Goal: Navigation & Orientation: Find specific page/section

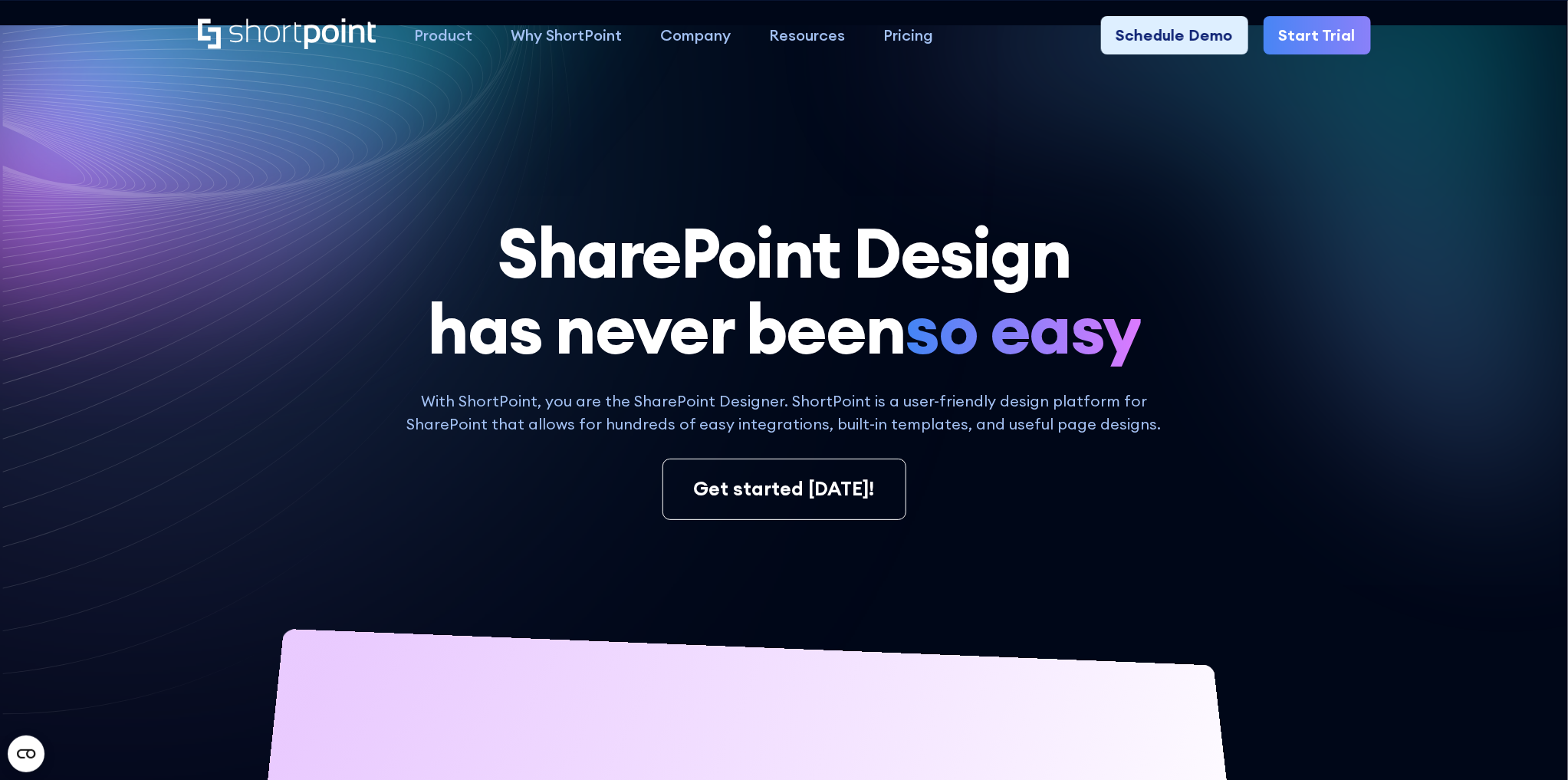
click at [128, 222] on icon at bounding box center [278, 122] width 708 height 324
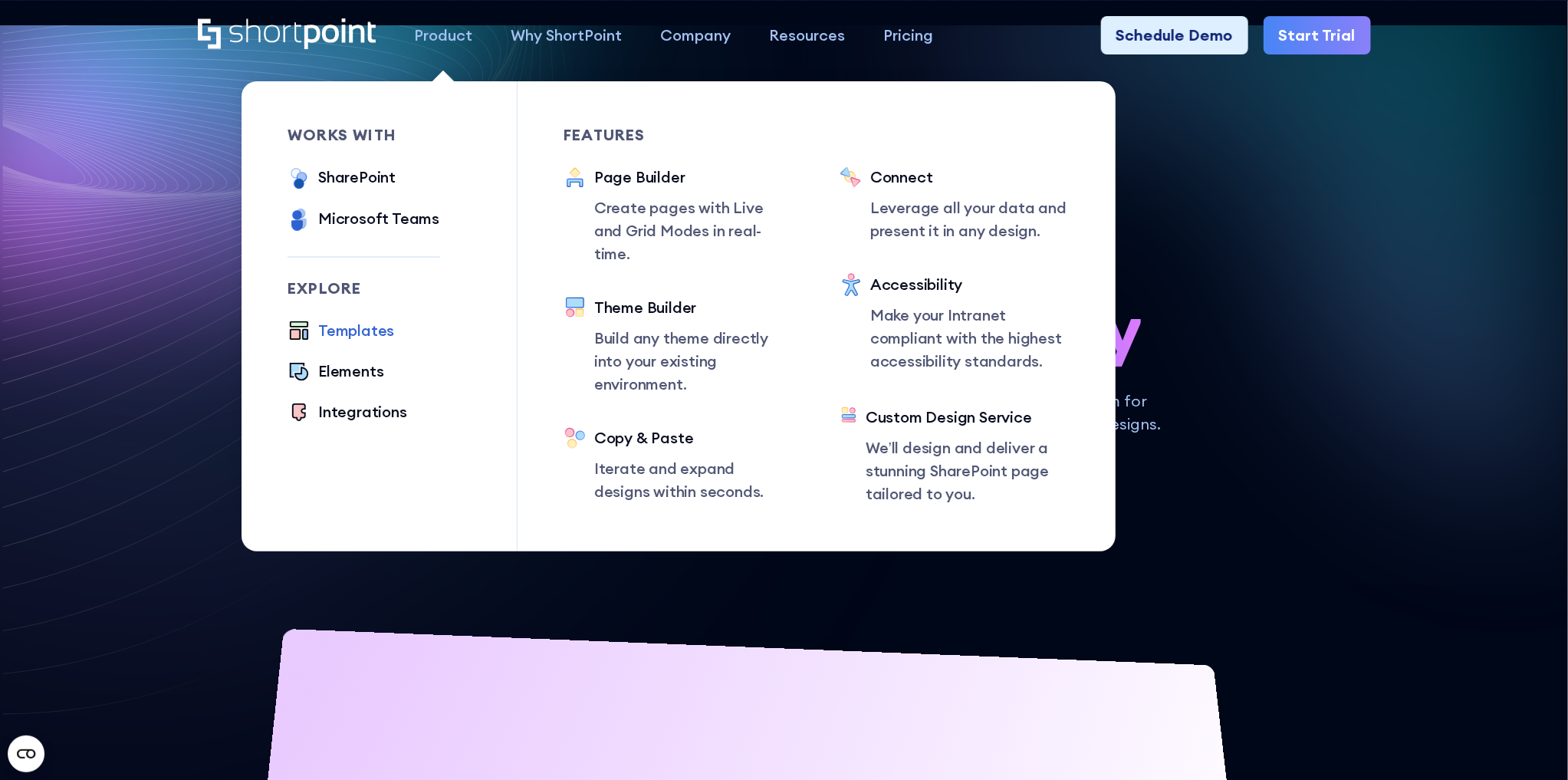
click at [345, 325] on div "Templates" at bounding box center [356, 331] width 76 height 23
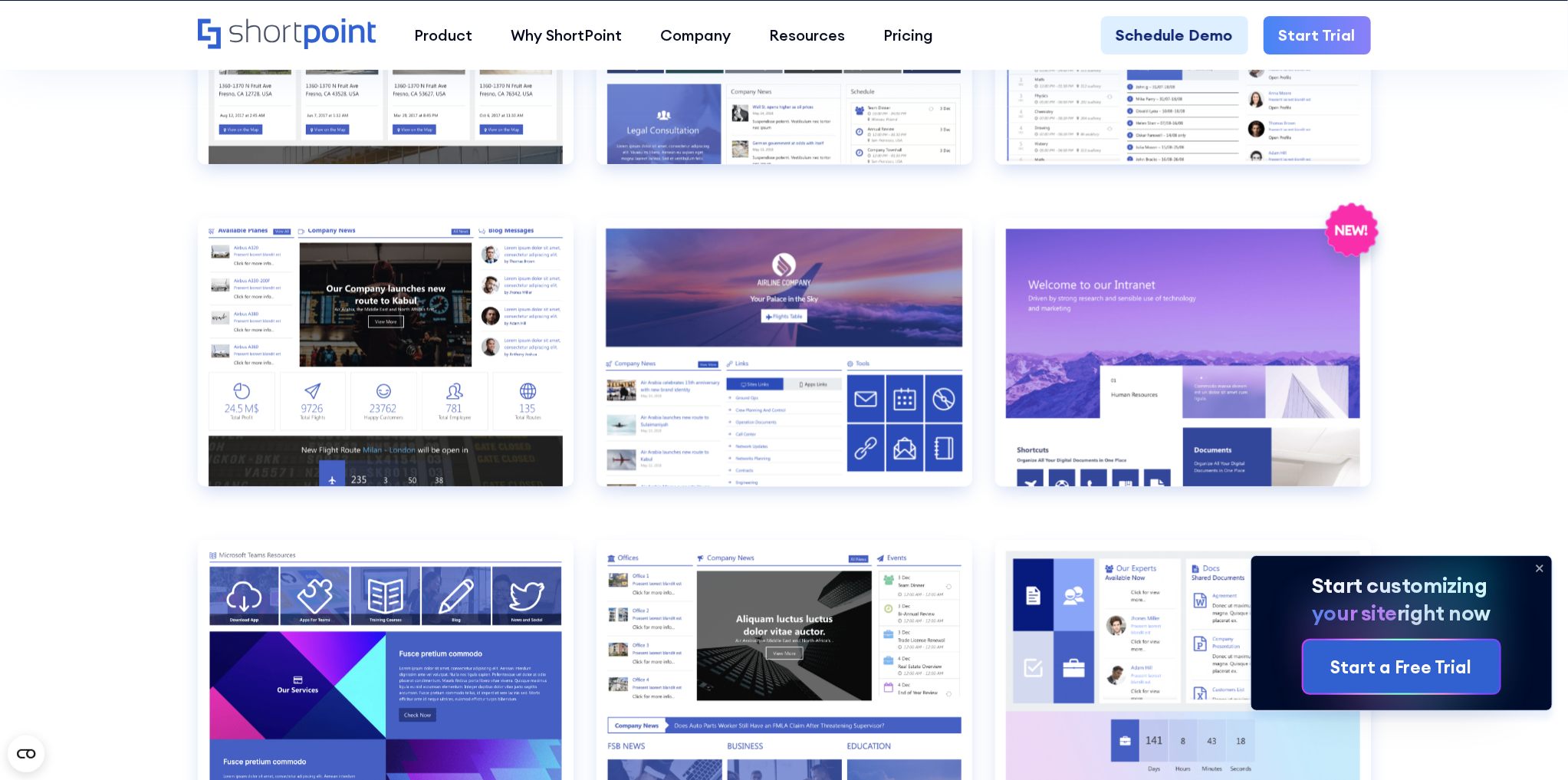
scroll to position [2270, 0]
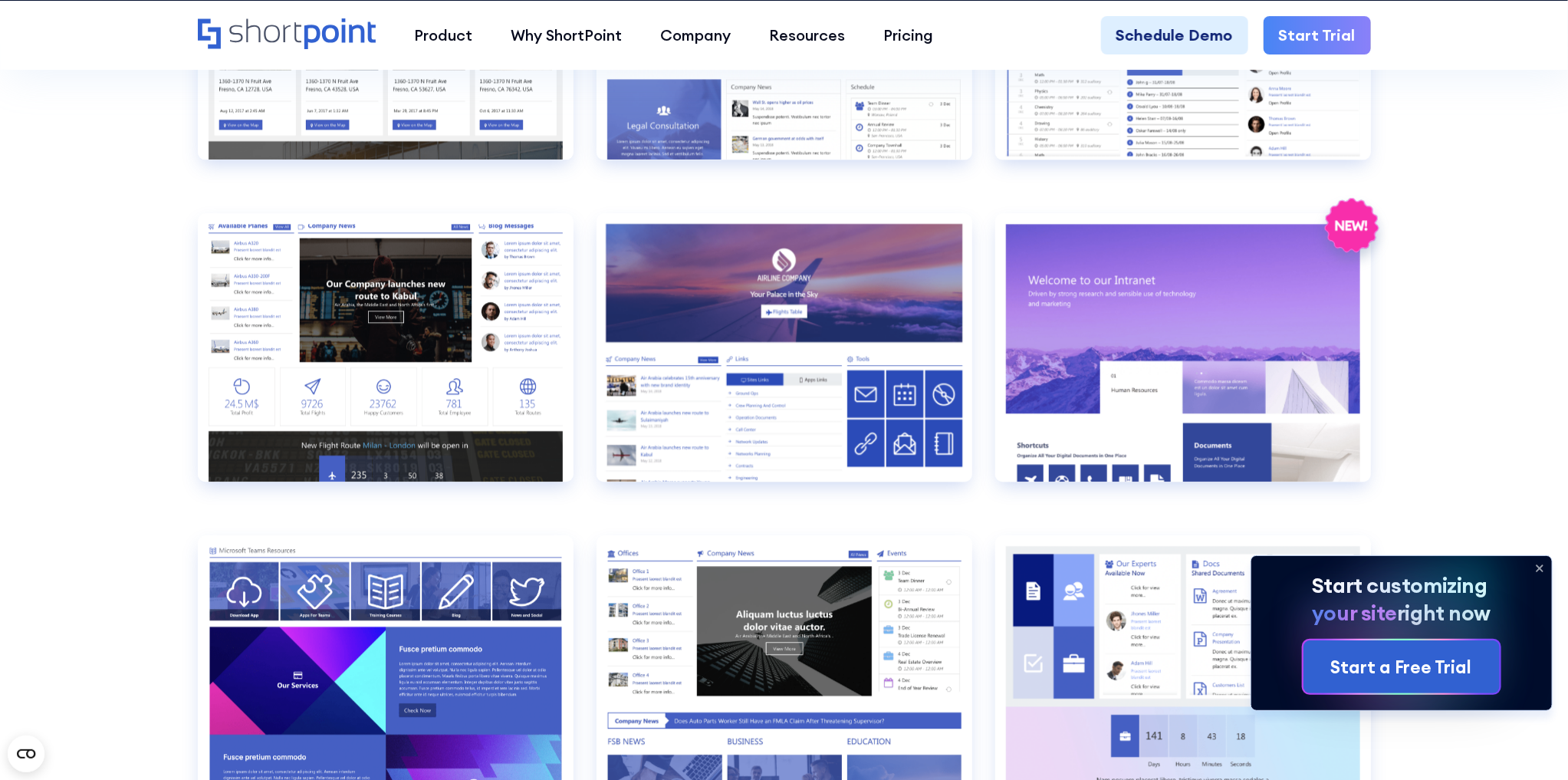
click at [79, 408] on section "SHAREPOINT INTRANET TEMPLATES Fully customizable SharePoint templates with Shor…" at bounding box center [784, 589] width 1568 height 5641
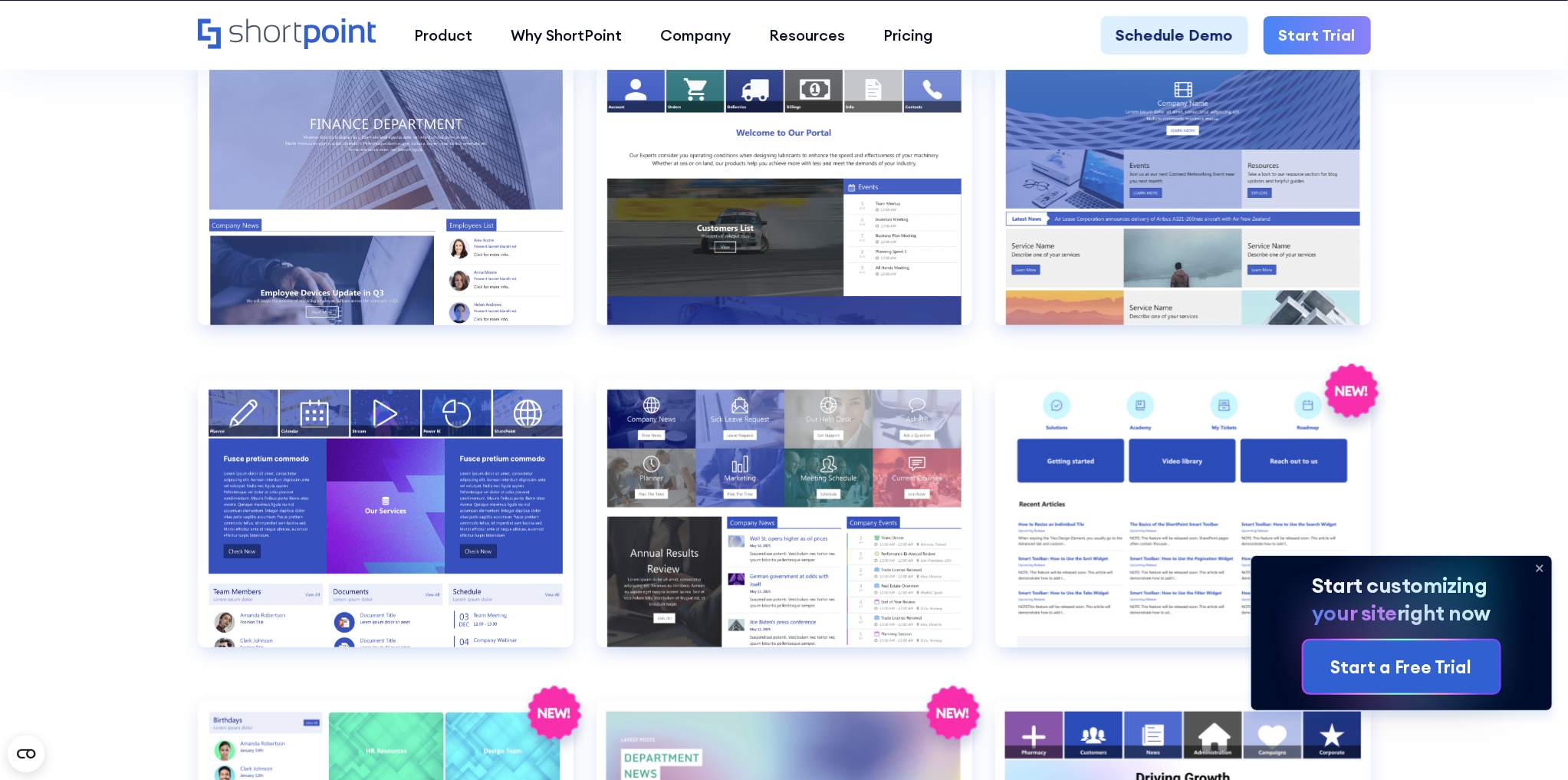
scroll to position [3803, 0]
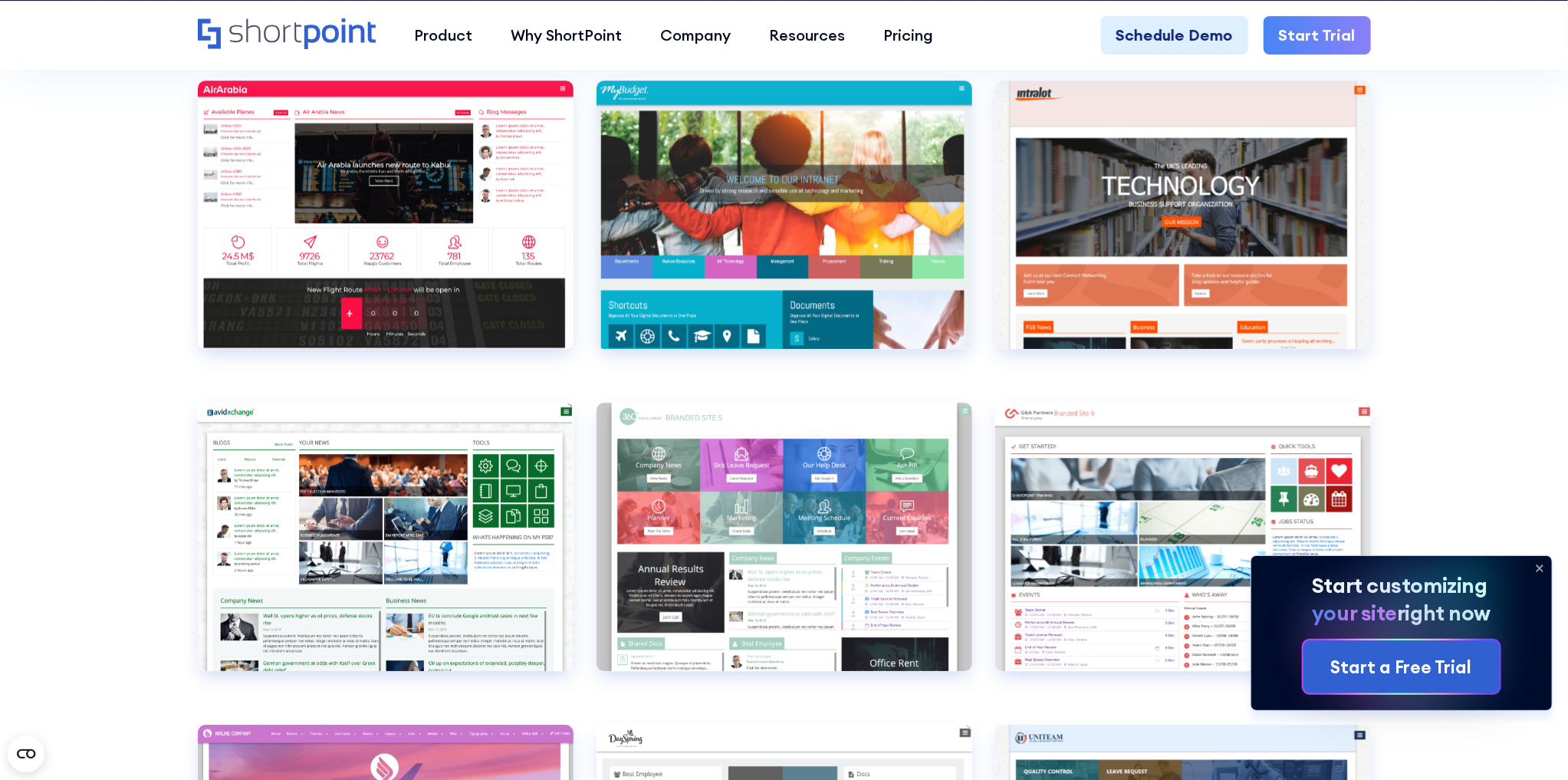
scroll to position [6195, 0]
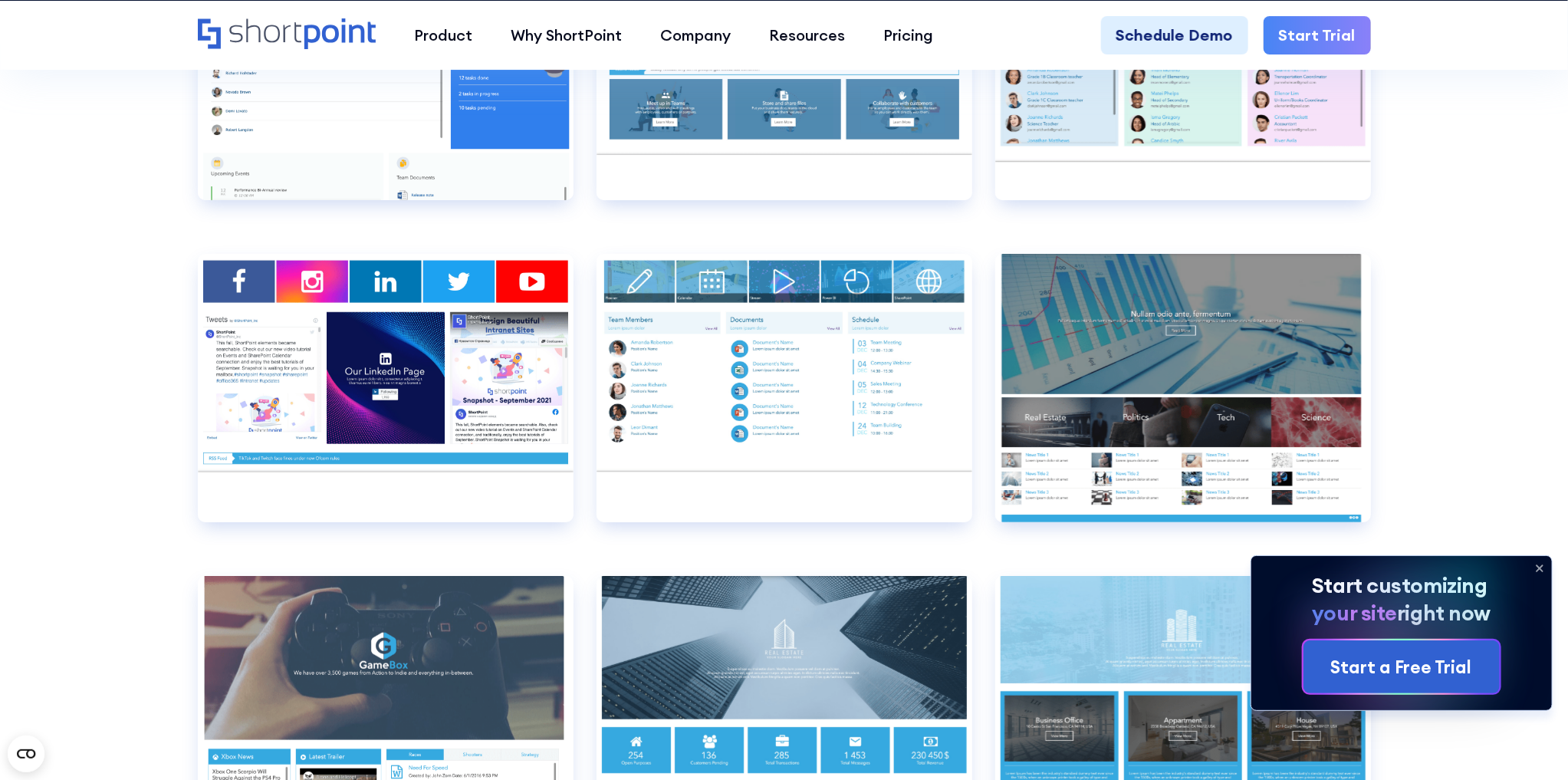
scroll to position [10795, 0]
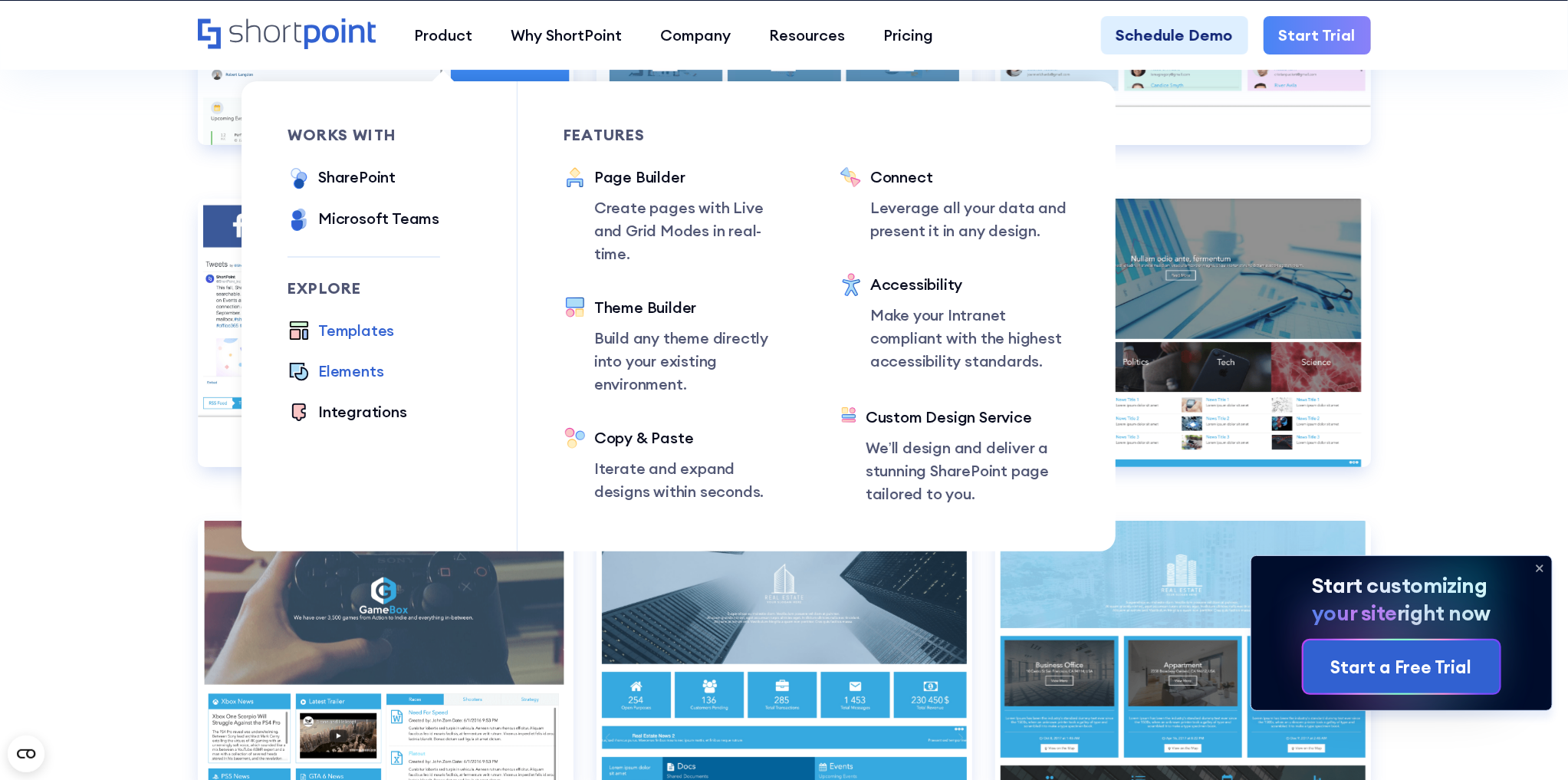
click at [356, 376] on div "Elements" at bounding box center [351, 371] width 65 height 23
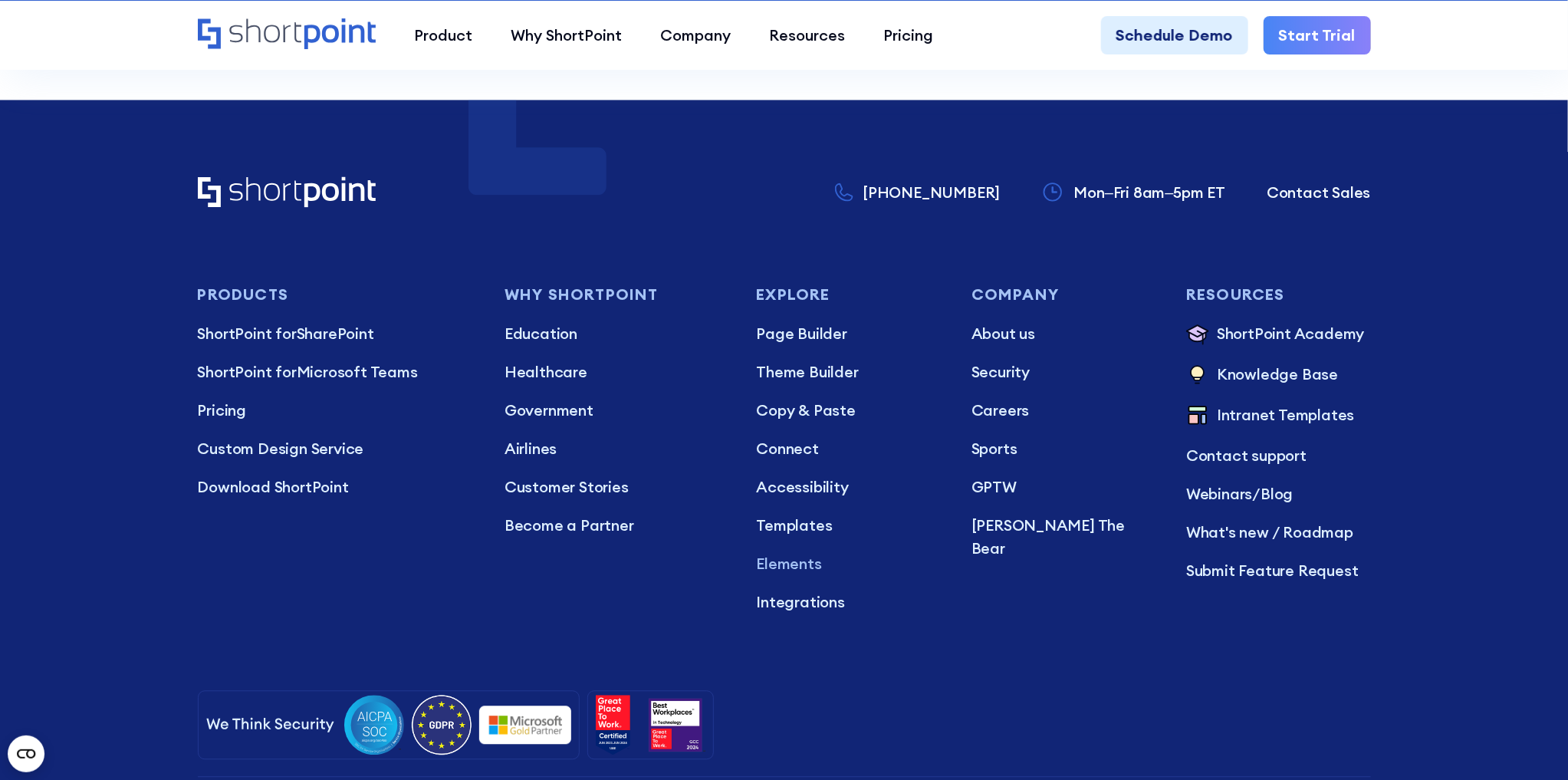
scroll to position [5520, 0]
